Goal: Task Accomplishment & Management: Use online tool/utility

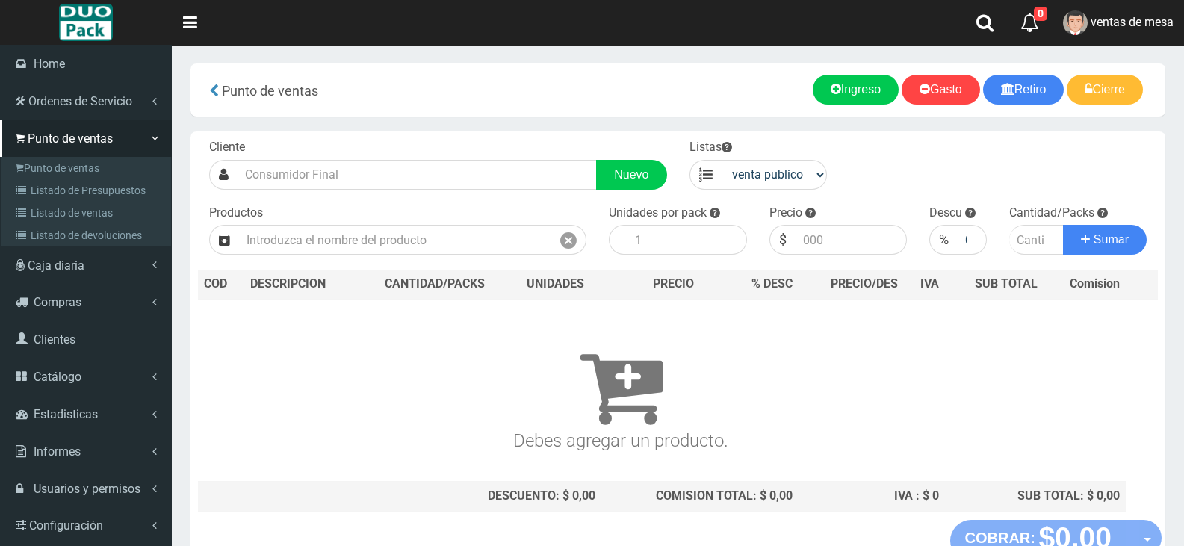
click at [65, 190] on link "Listado de Presupuestos" at bounding box center [87, 190] width 167 height 22
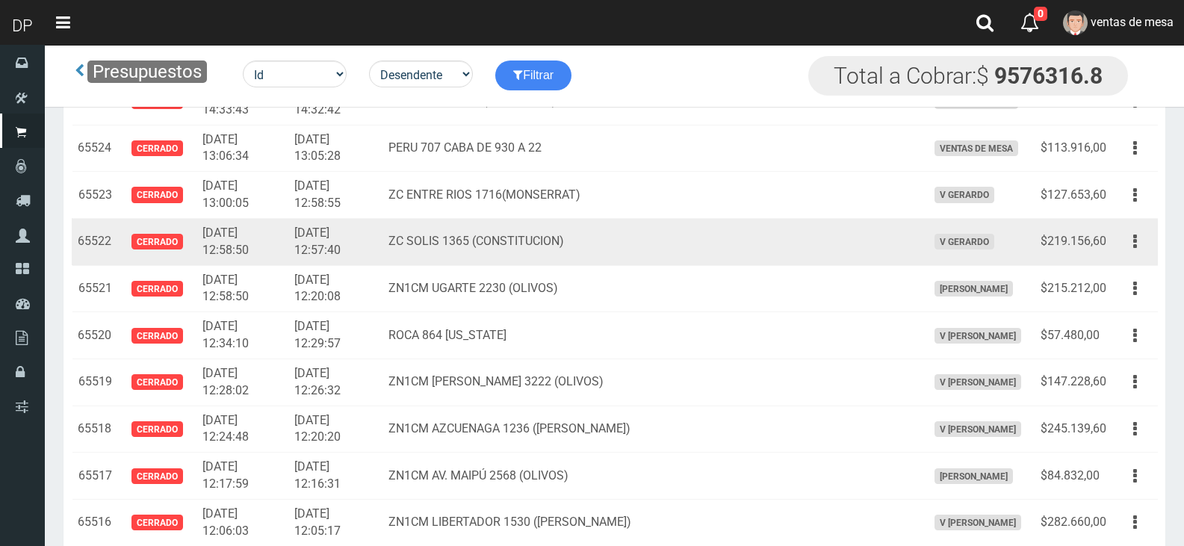
scroll to position [3354, 0]
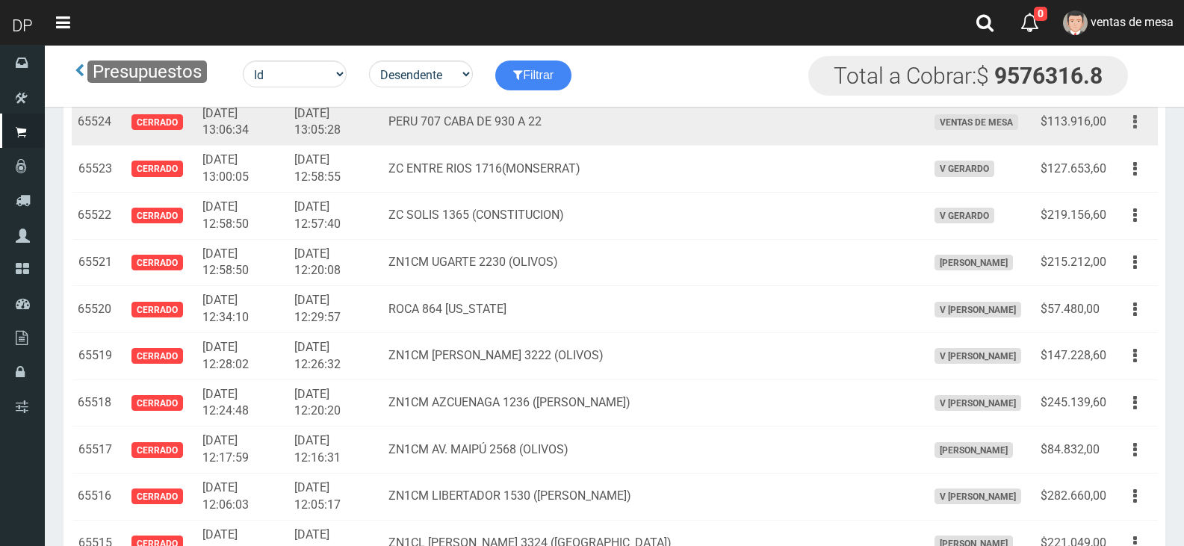
click at [1127, 129] on button "button" at bounding box center [1135, 122] width 34 height 26
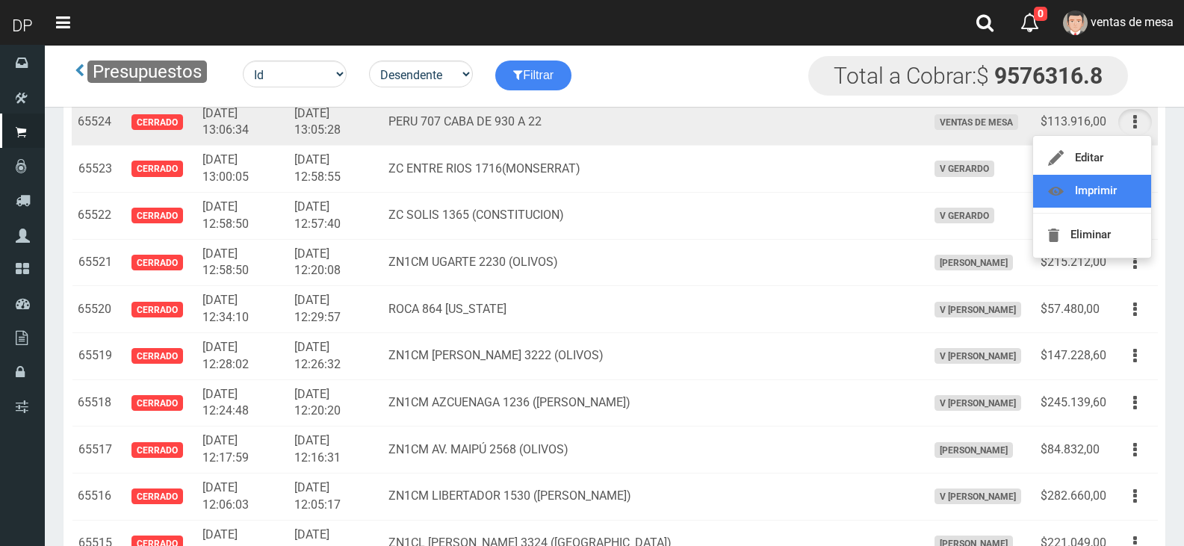
click at [1107, 189] on link "Imprimir" at bounding box center [1092, 191] width 118 height 33
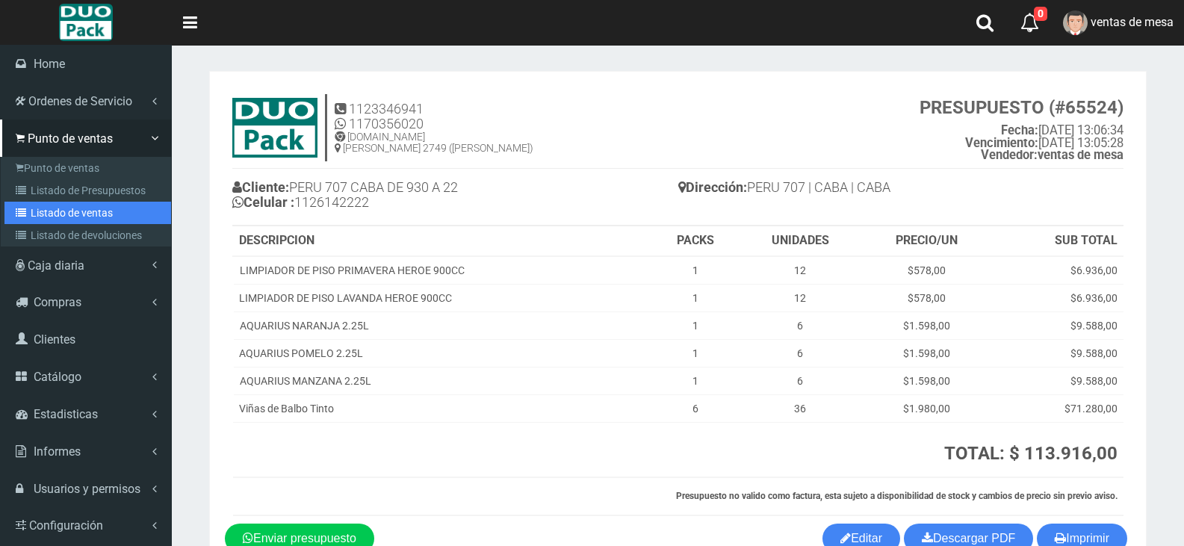
click at [76, 211] on link "Listado de ventas" at bounding box center [87, 213] width 167 height 22
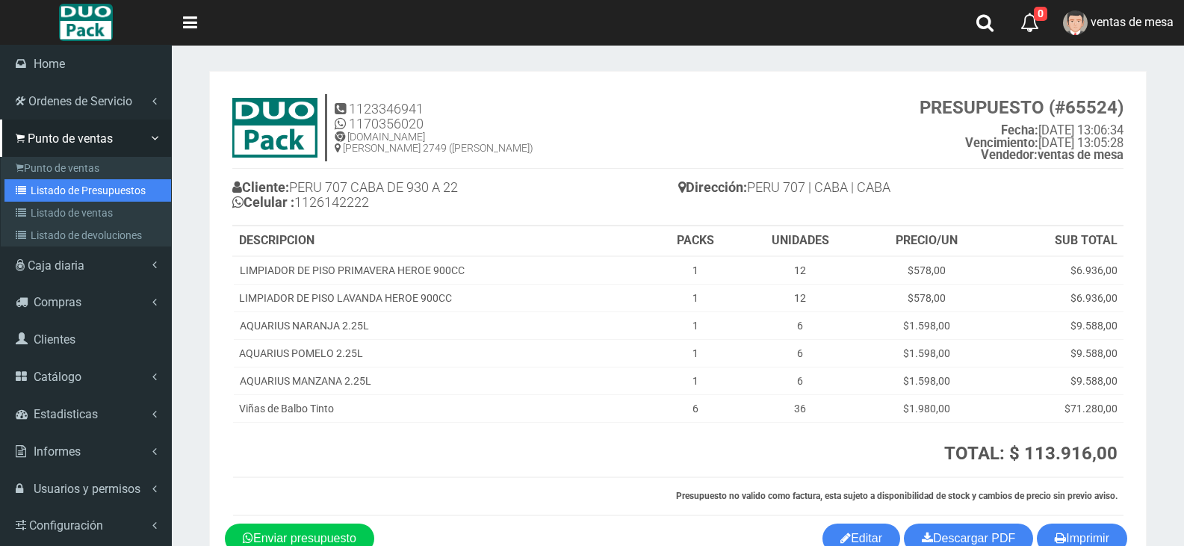
click at [84, 180] on link "Listado de Presupuestos" at bounding box center [87, 190] width 167 height 22
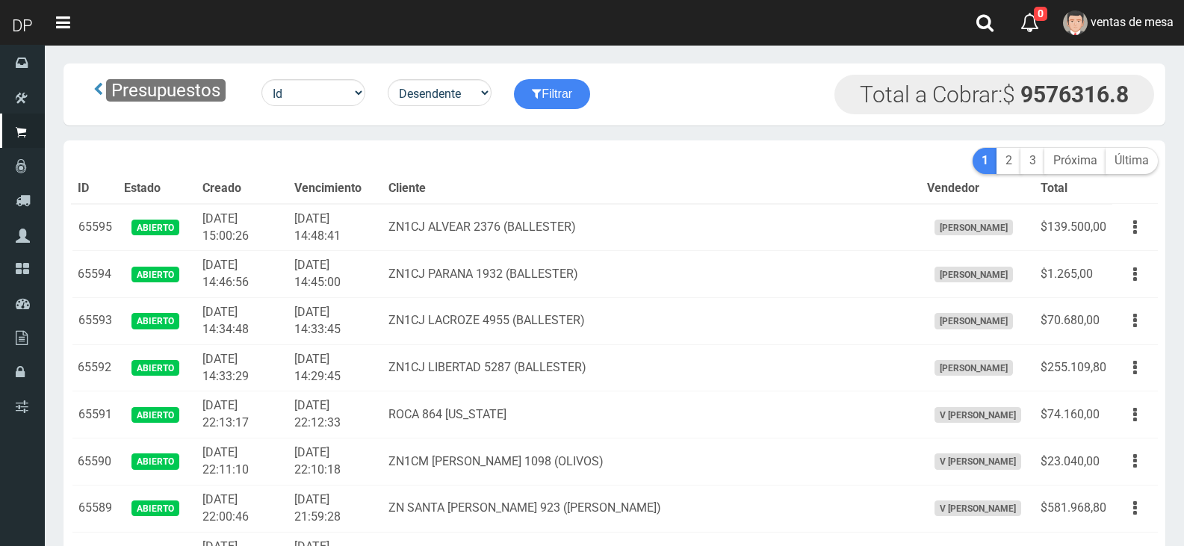
click at [383, 286] on td "[DATE] 14:45:00" at bounding box center [335, 274] width 94 height 47
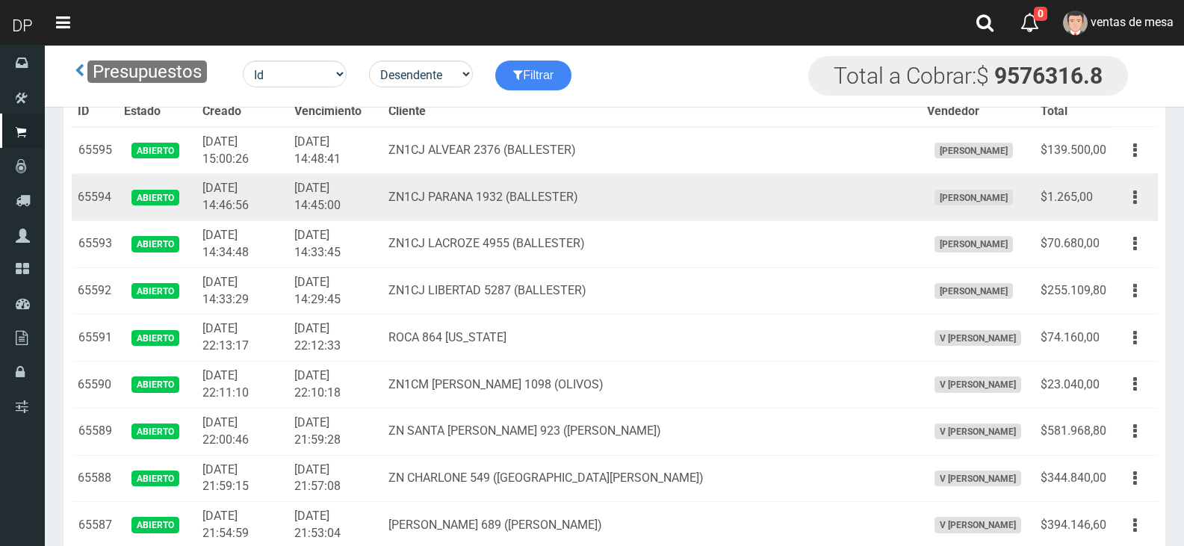
scroll to position [1499, 0]
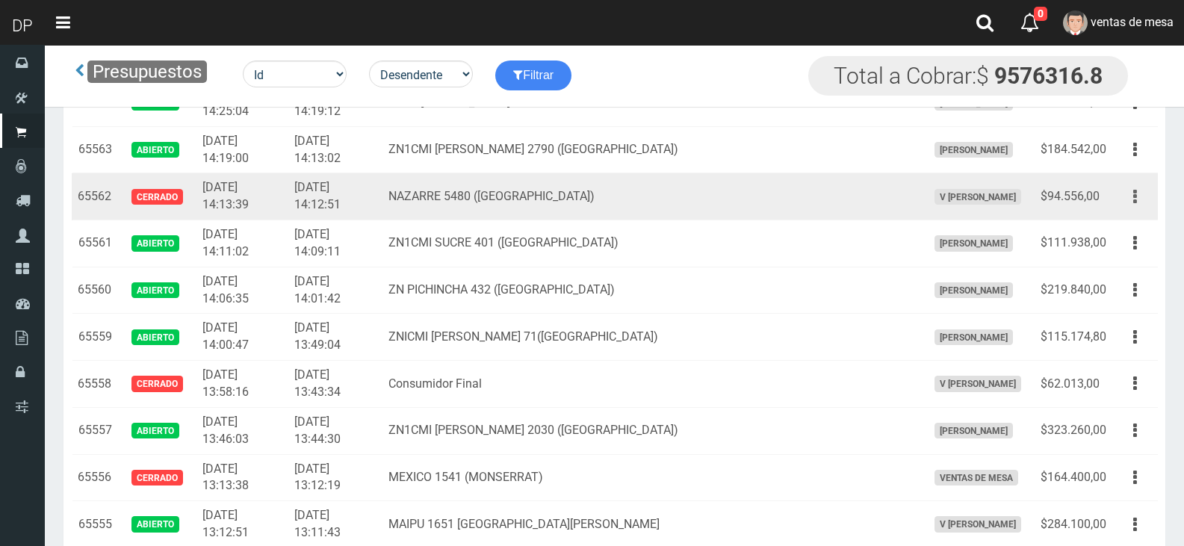
click at [1124, 192] on button "button" at bounding box center [1135, 197] width 34 height 26
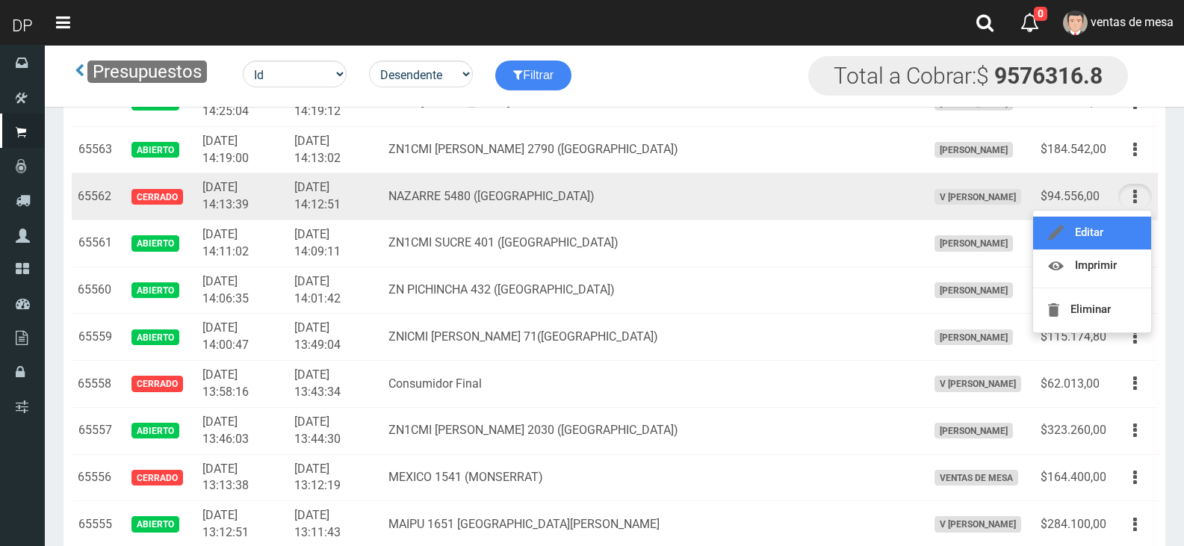
click at [1098, 236] on link "Editar" at bounding box center [1092, 233] width 118 height 33
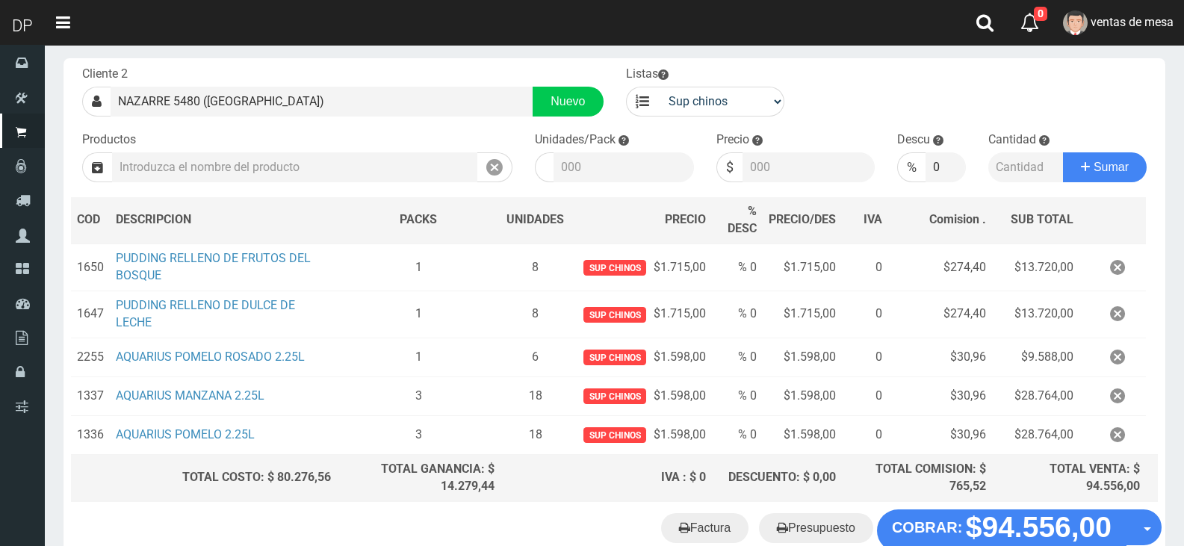
scroll to position [173, 0]
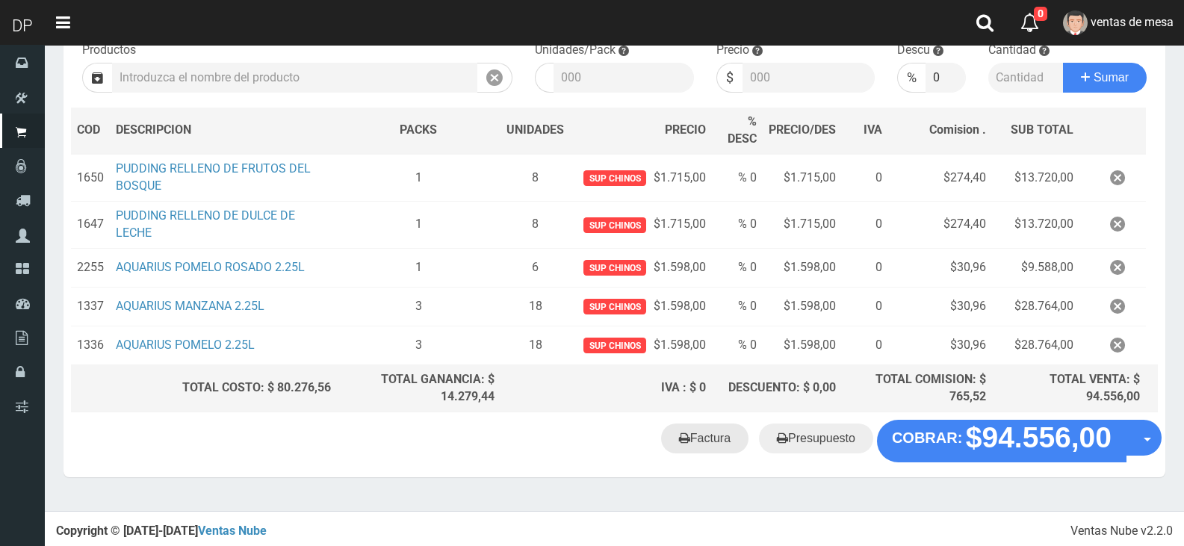
click at [678, 442] on link "Factura" at bounding box center [704, 439] width 87 height 30
